Goal: Check status: Check status

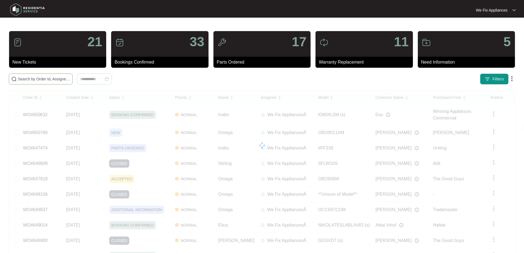
paste input "650628"
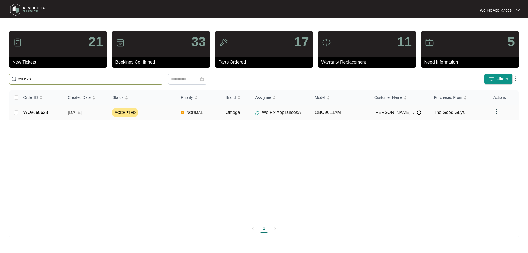
type input "650628"
click at [29, 113] on link "WO#650628" at bounding box center [35, 112] width 25 height 5
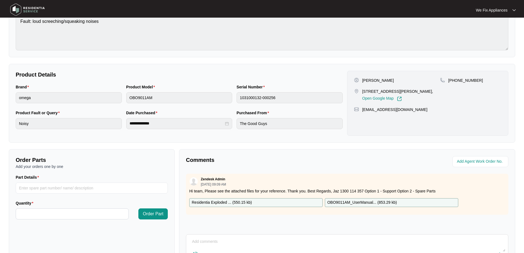
scroll to position [112, 0]
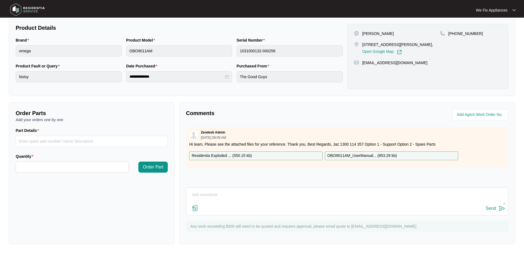
click at [249, 197] on textarea at bounding box center [347, 197] width 316 height 14
type textarea "L"
type textarea "Hi guys, left message and sent text to customer to us back thank you."
click at [490, 209] on div "Send" at bounding box center [491, 208] width 10 height 5
click at [36, 10] on img at bounding box center [27, 9] width 39 height 17
